Goal: Information Seeking & Learning: Learn about a topic

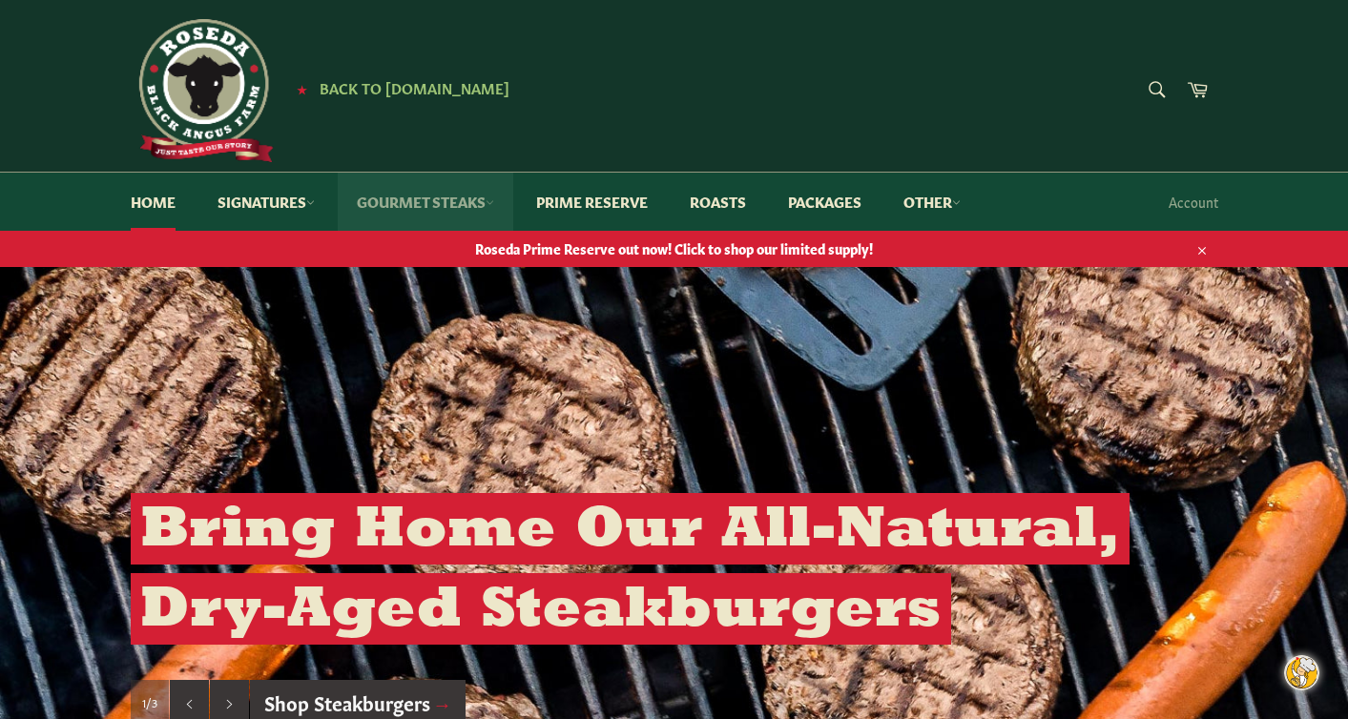
click at [428, 202] on link "Gourmet Steaks" at bounding box center [426, 202] width 176 height 58
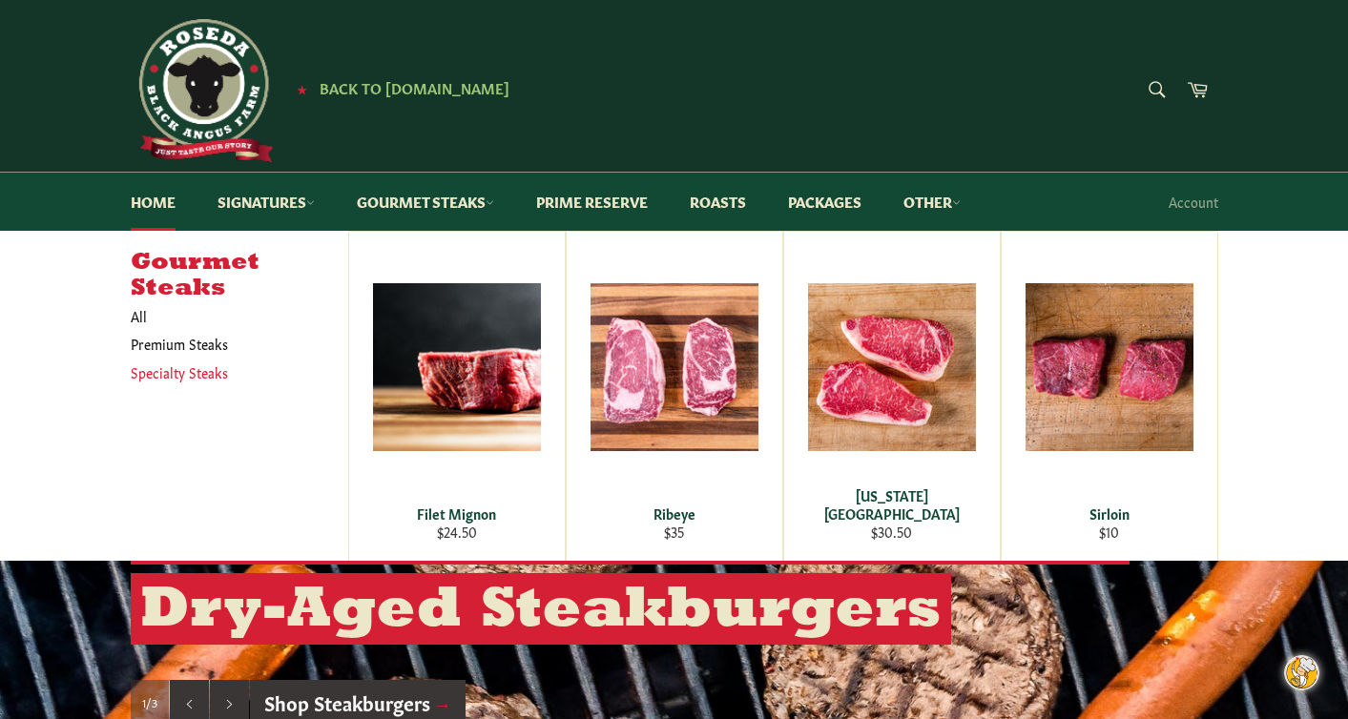
click at [156, 373] on link "Specialty Steaks" at bounding box center [225, 373] width 208 height 28
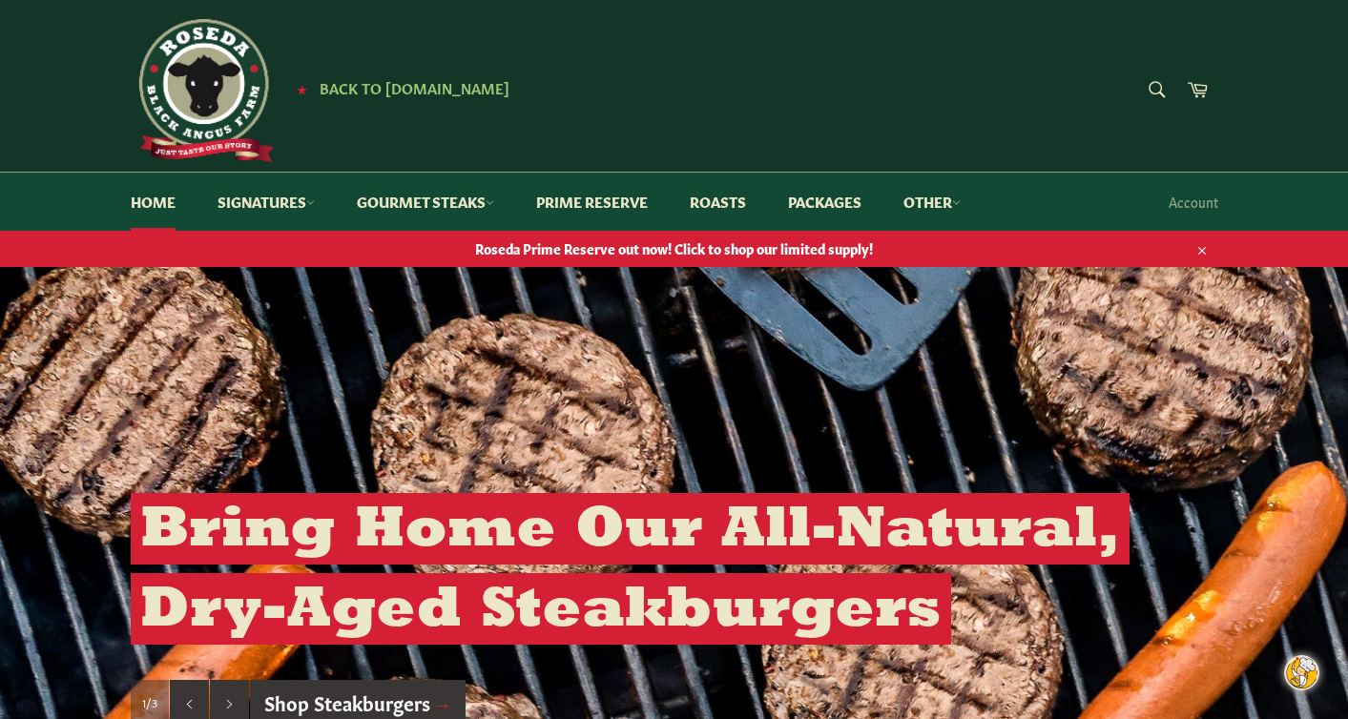
click at [212, 96] on img at bounding box center [202, 90] width 143 height 143
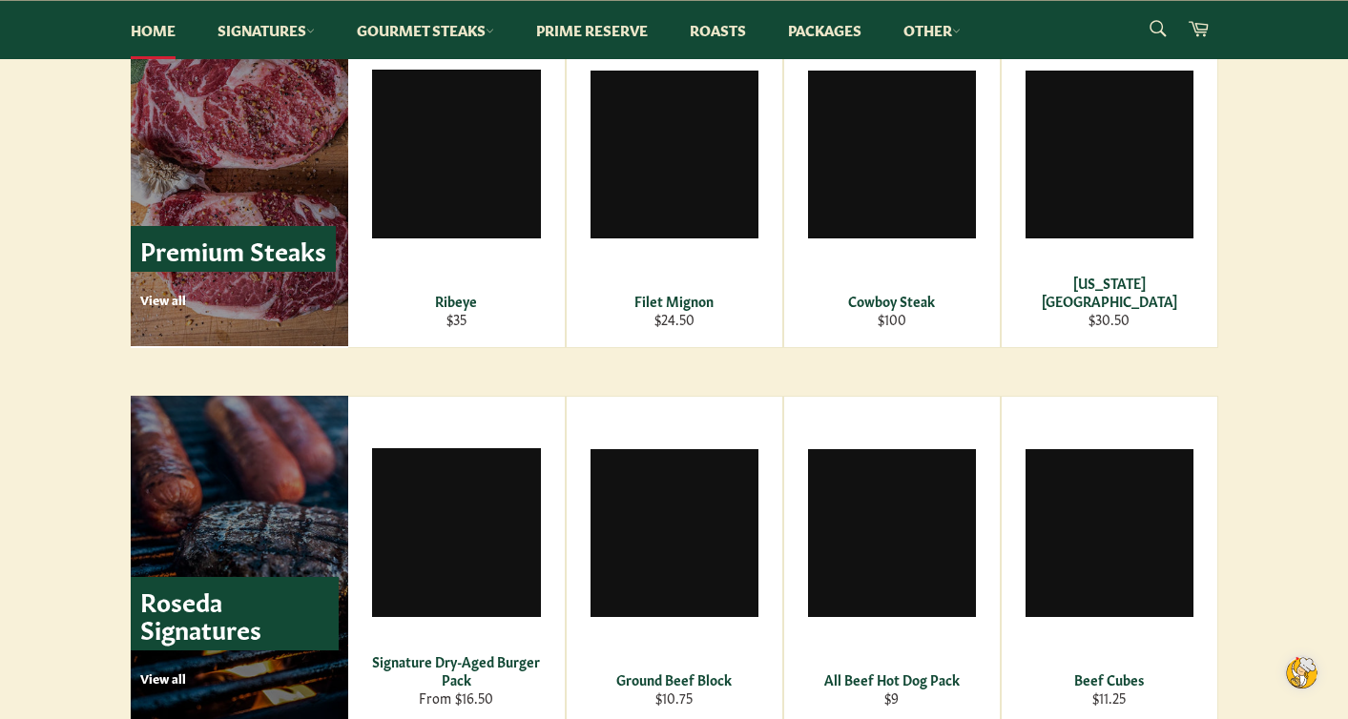
scroll to position [2810, 0]
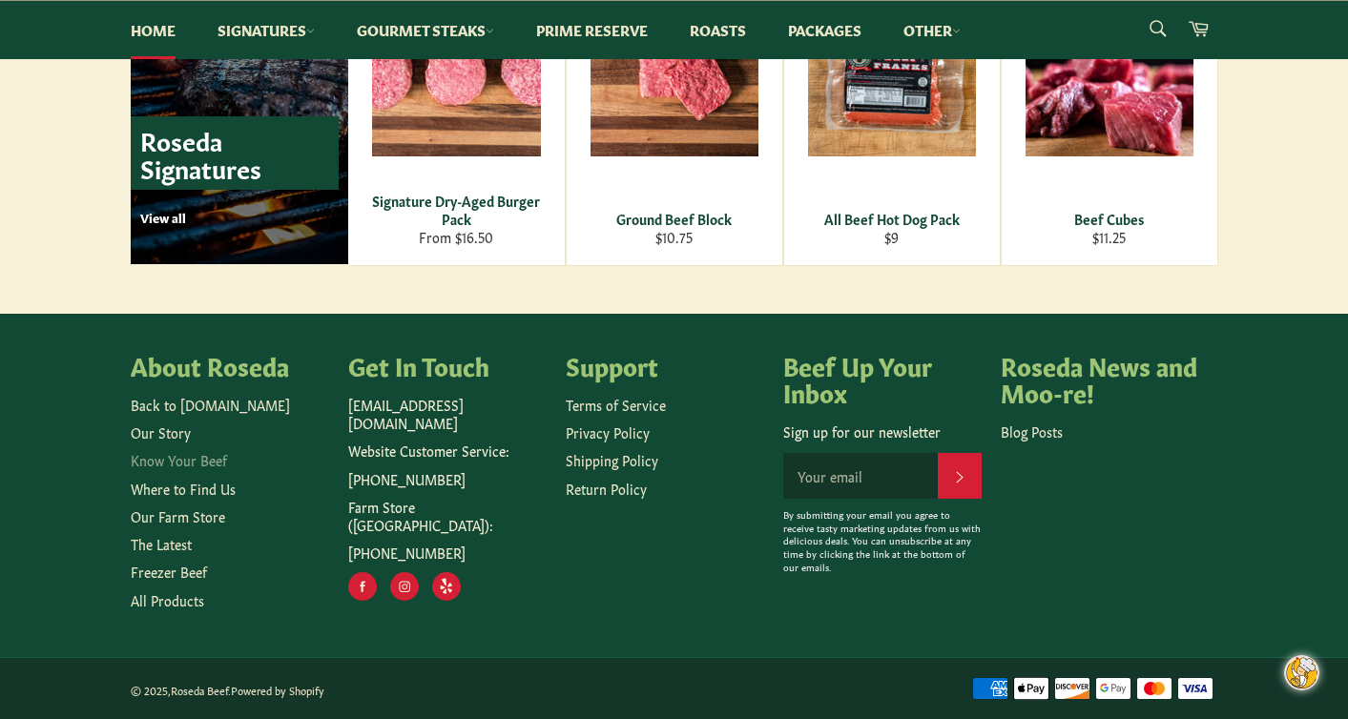
click at [174, 458] on link "Know Your Beef" at bounding box center [179, 459] width 96 height 19
